Goal: Find specific page/section: Find specific page/section

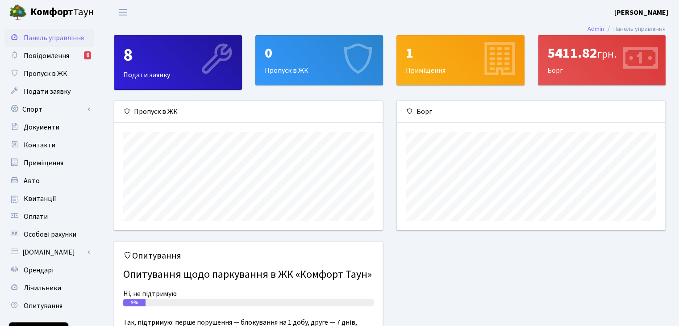
scroll to position [129, 268]
click at [576, 55] on div "5411.82 грн." at bounding box center [601, 53] width 109 height 17
click at [45, 198] on span "Квитанції" at bounding box center [40, 199] width 33 height 10
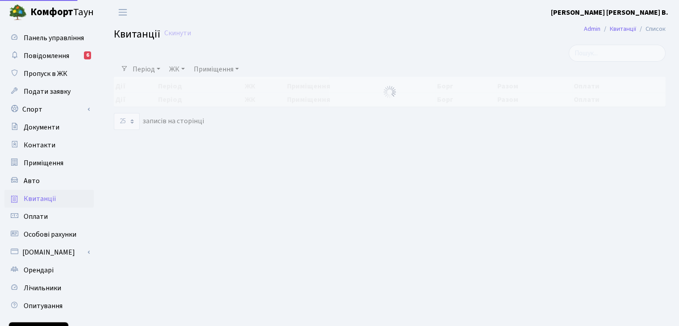
select select "25"
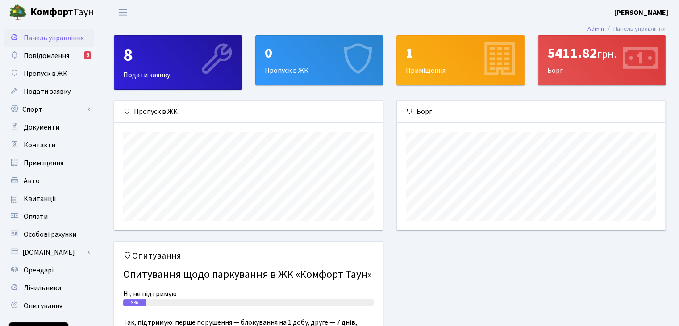
scroll to position [129, 268]
